Goal: Transaction & Acquisition: Purchase product/service

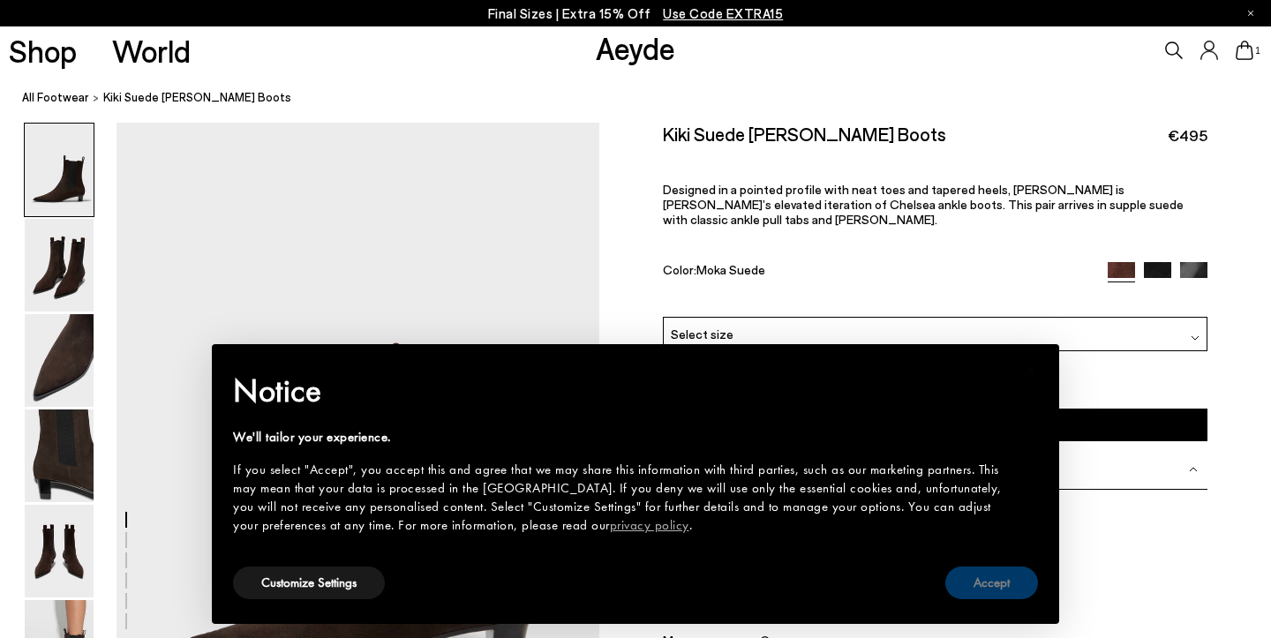
click at [983, 585] on button "Accept" at bounding box center [992, 583] width 93 height 33
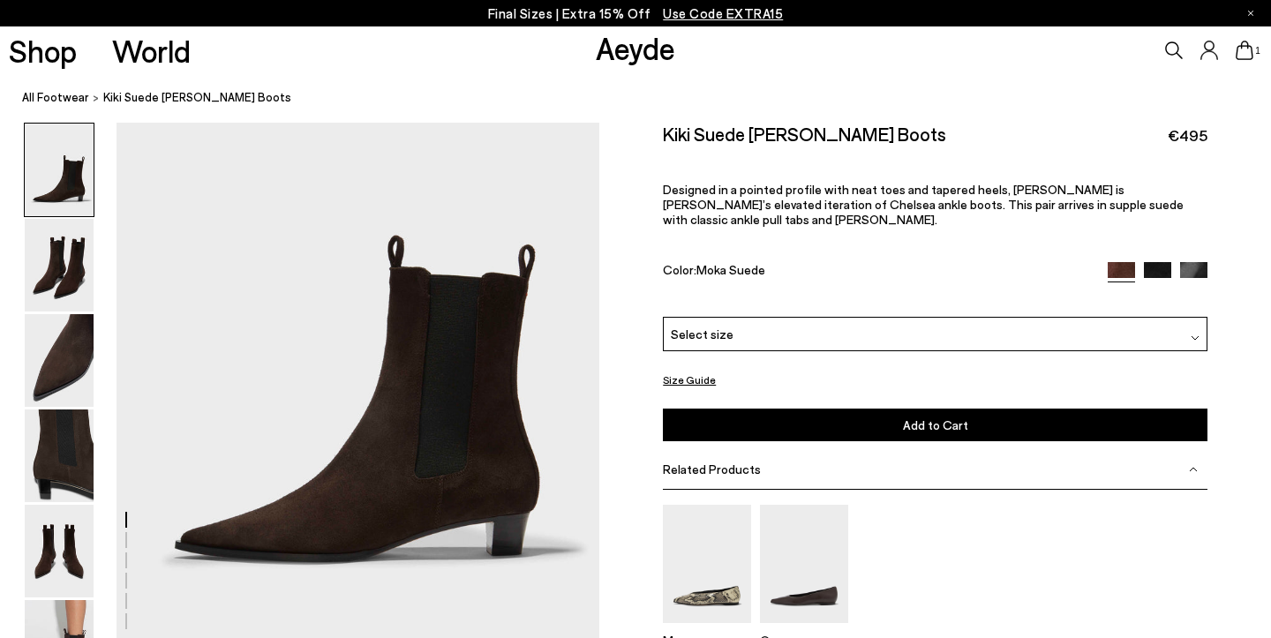
scroll to position [113, 0]
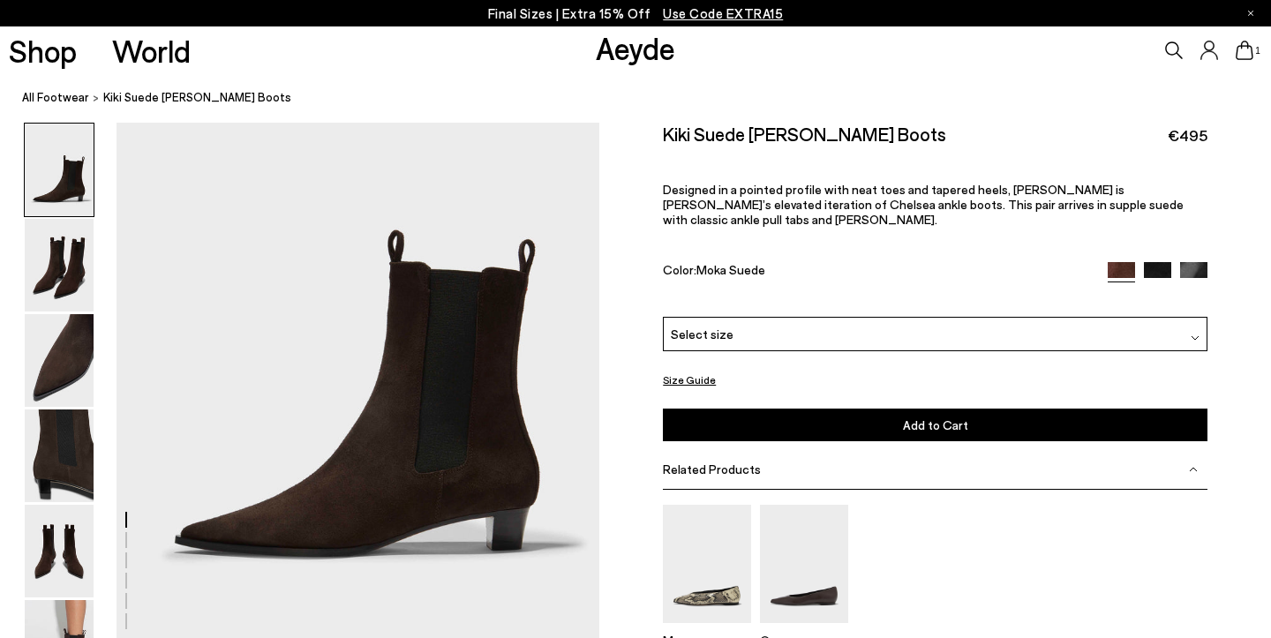
click at [790, 317] on div "Select size" at bounding box center [935, 334] width 545 height 34
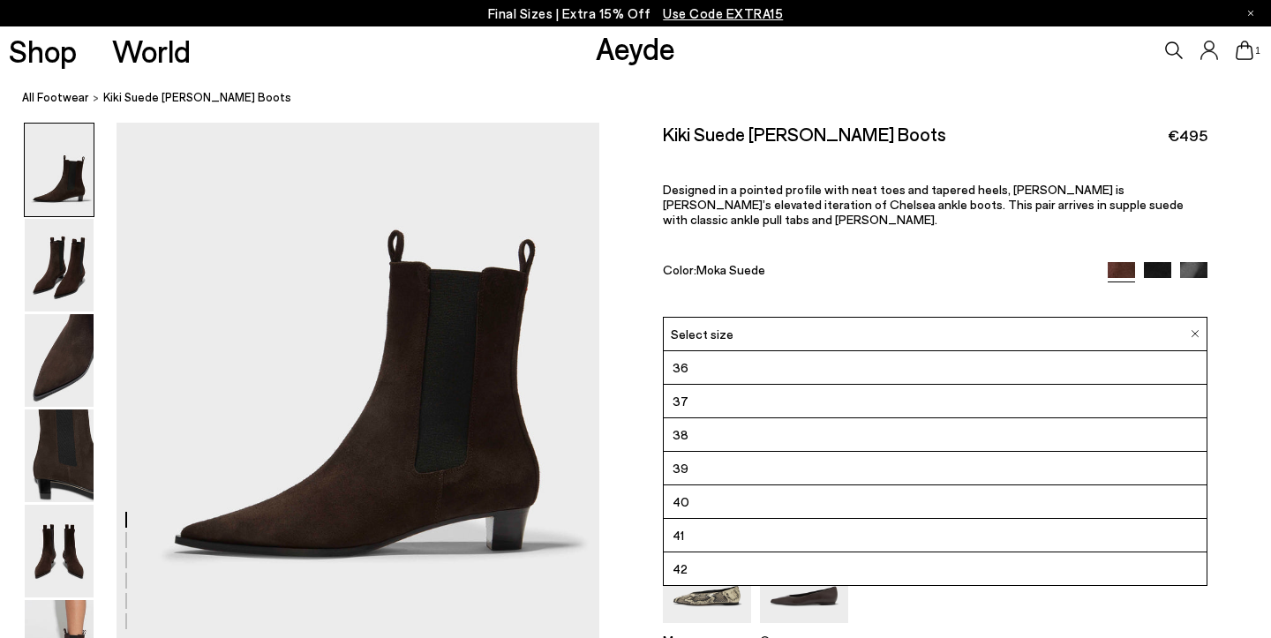
click at [715, 351] on li "36" at bounding box center [935, 368] width 543 height 34
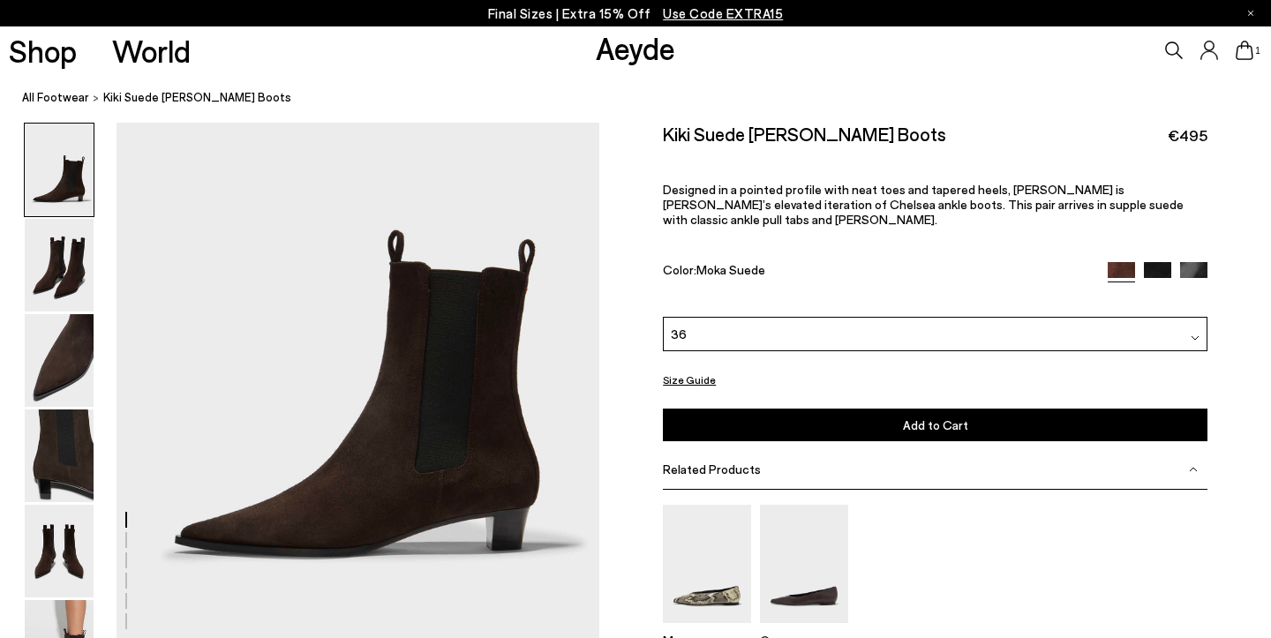
click at [1127, 261] on img at bounding box center [1121, 274] width 27 height 27
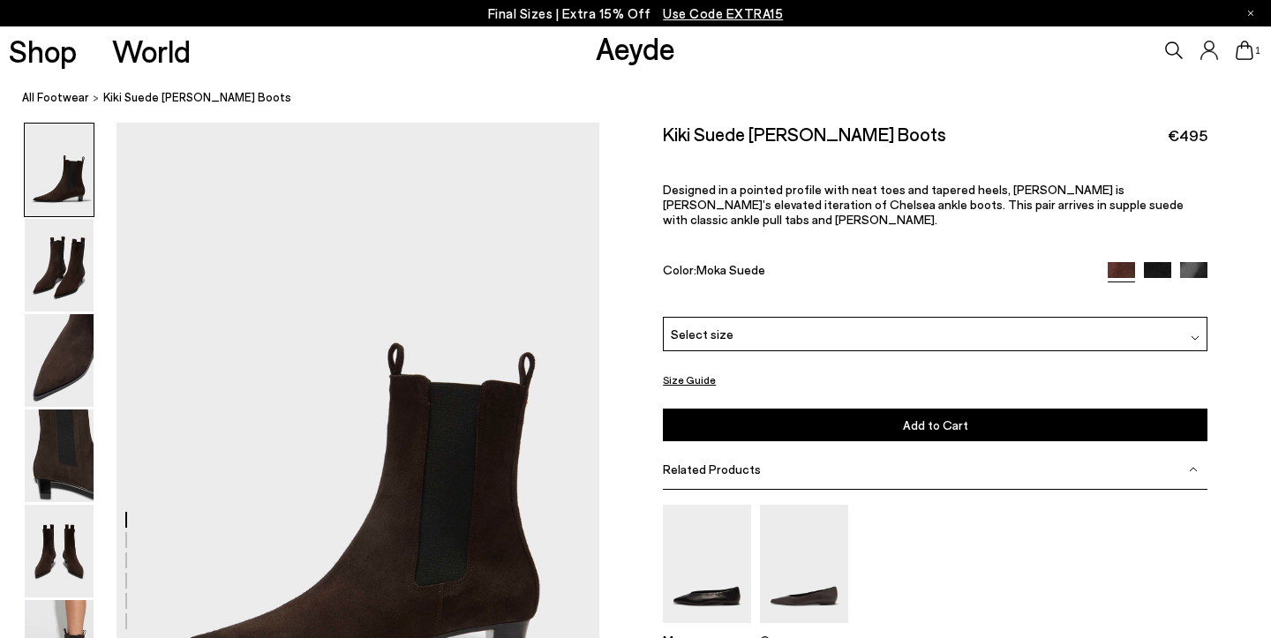
click at [1157, 262] on img at bounding box center [1157, 275] width 27 height 27
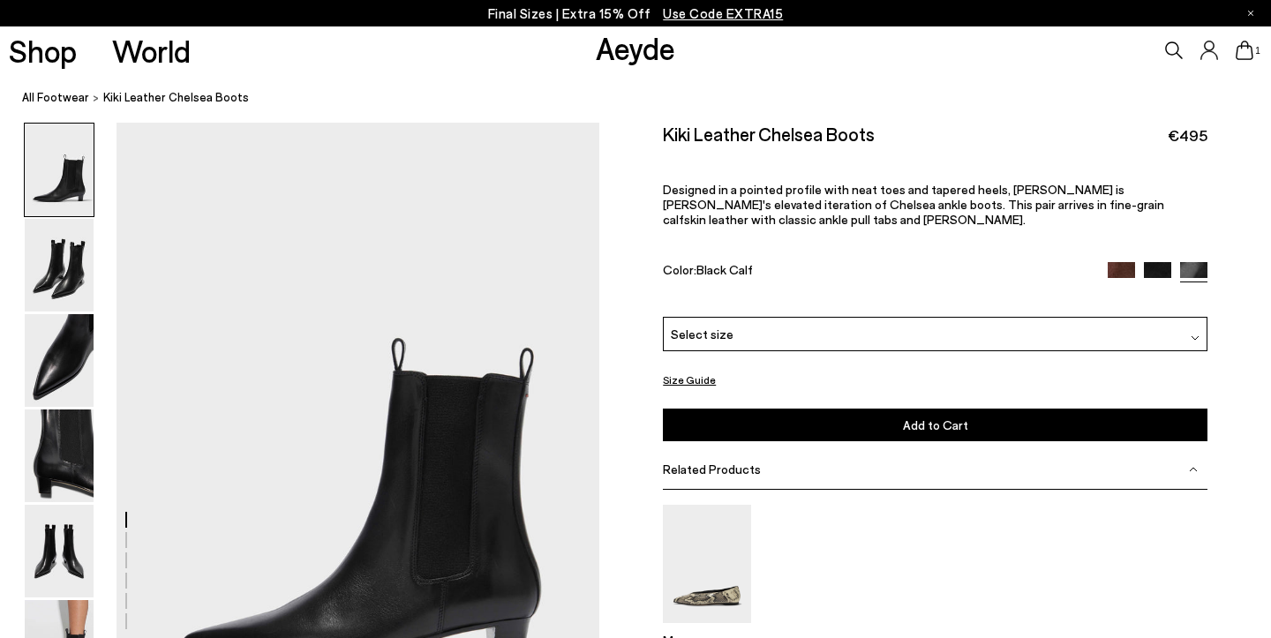
click at [1121, 262] on img at bounding box center [1121, 275] width 27 height 27
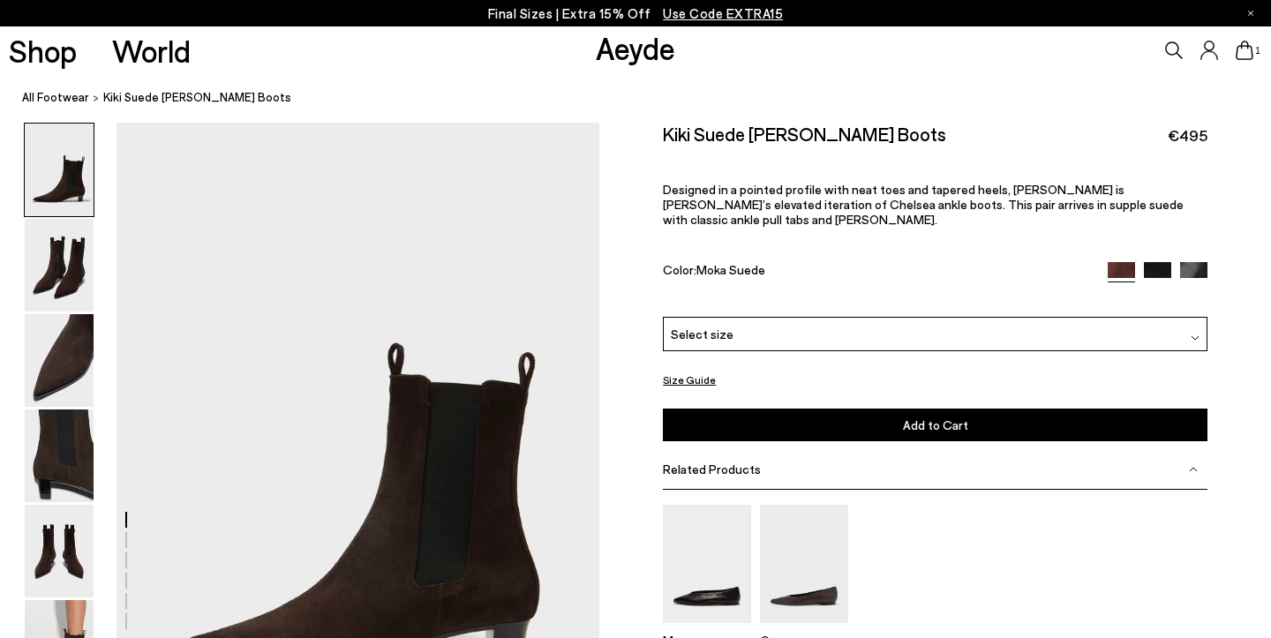
click at [927, 317] on div "Select size" at bounding box center [935, 334] width 545 height 34
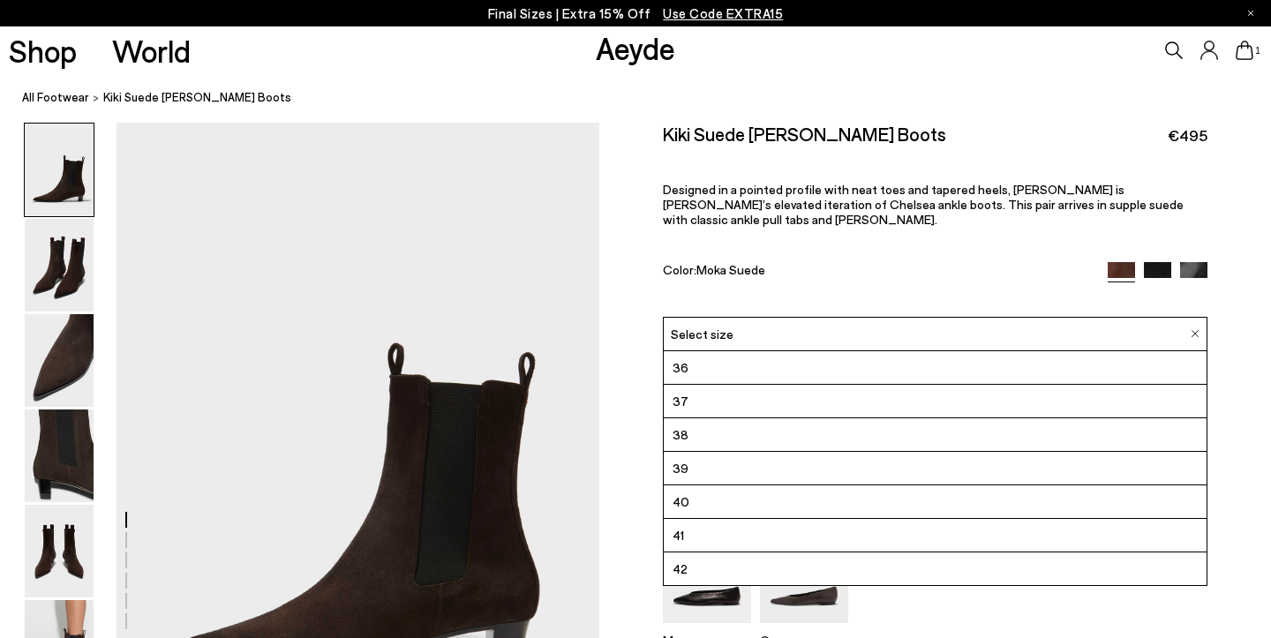
click at [791, 351] on li "36" at bounding box center [935, 368] width 543 height 34
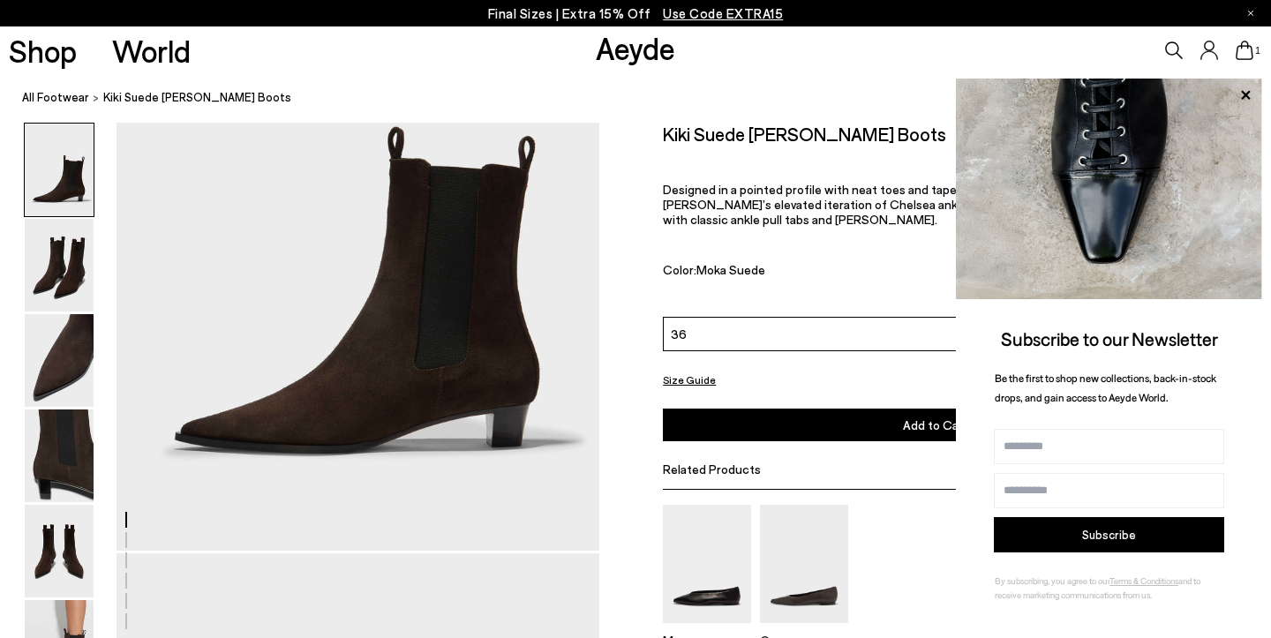
scroll to position [275, 0]
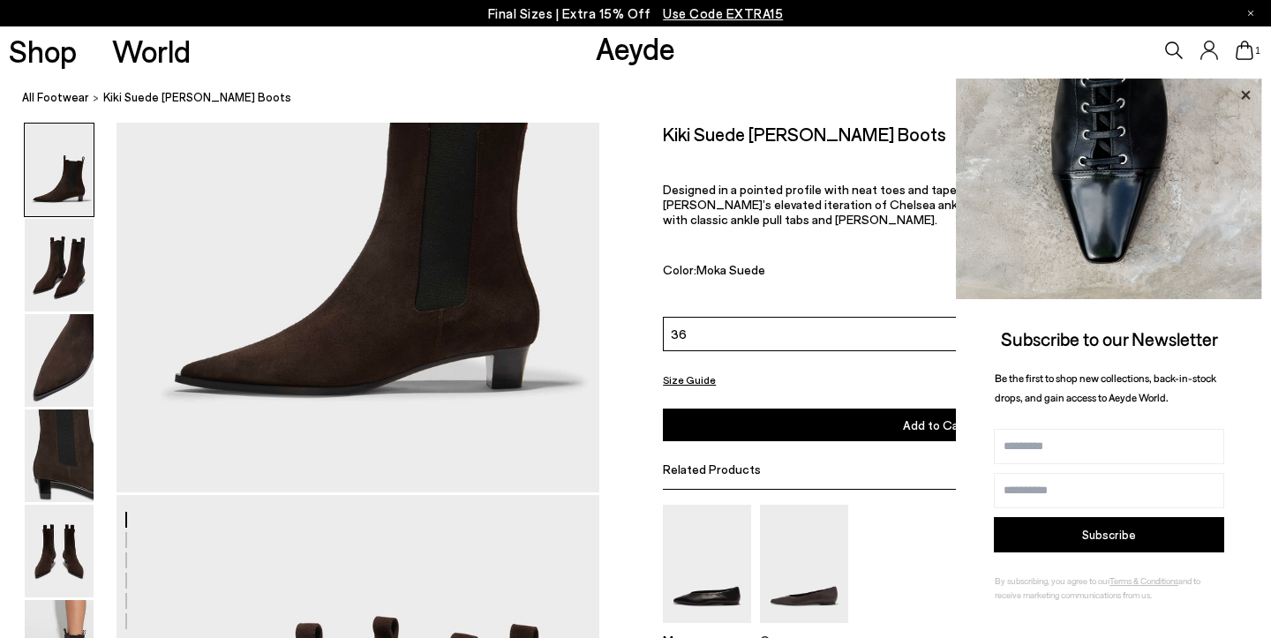
click at [1249, 93] on icon at bounding box center [1245, 94] width 9 height 9
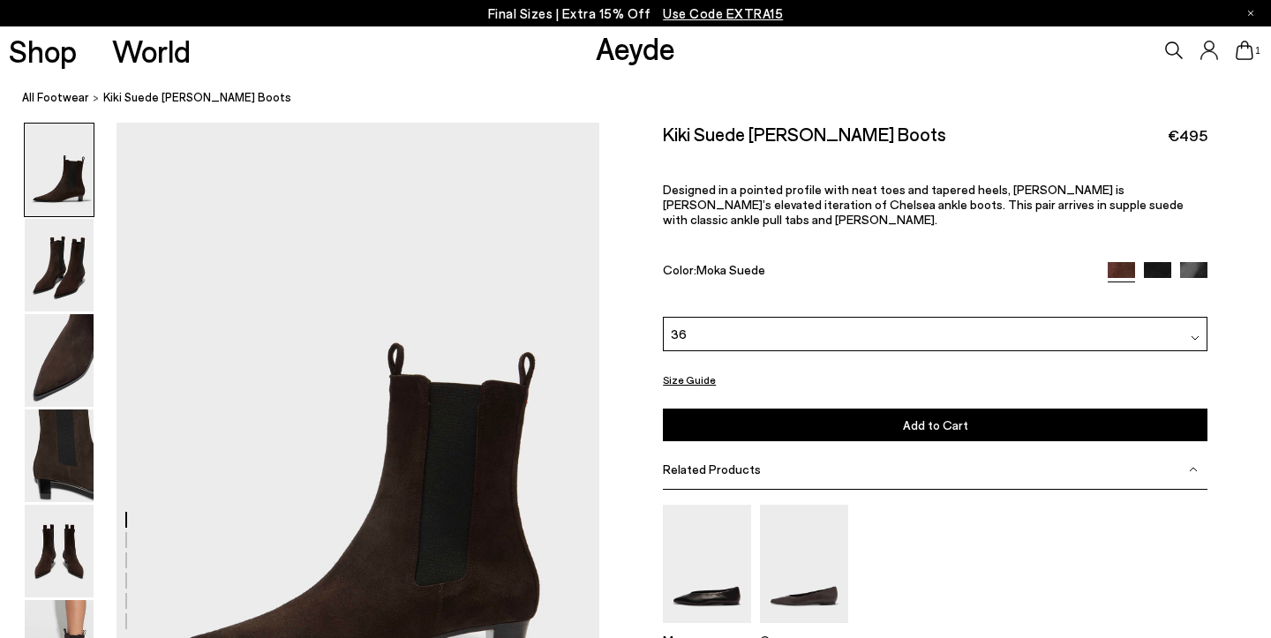
scroll to position [0, 0]
